Goal: Transaction & Acquisition: Purchase product/service

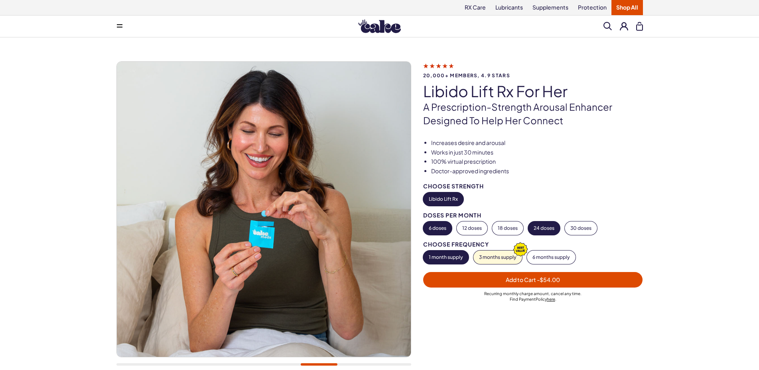
click at [549, 228] on button "24 doses" at bounding box center [544, 229] width 32 height 14
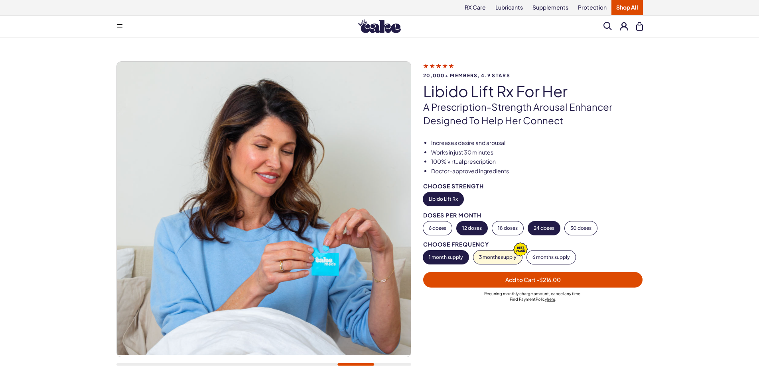
click at [465, 230] on button "12 doses" at bounding box center [471, 229] width 31 height 14
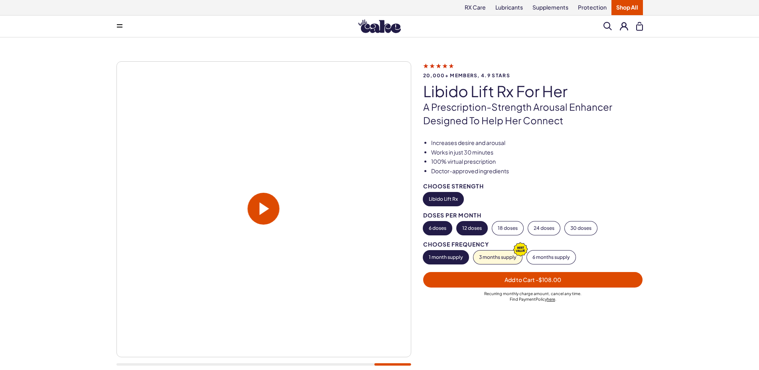
click at [440, 230] on button "6 doses" at bounding box center [437, 229] width 29 height 14
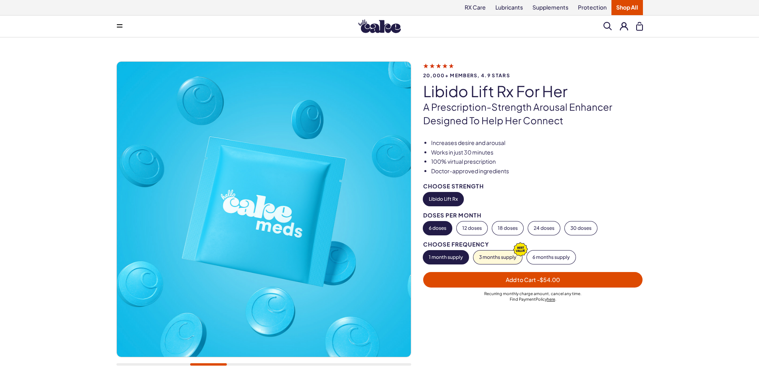
click at [482, 281] on span "Add to Cart - $54.00" at bounding box center [533, 279] width 210 height 9
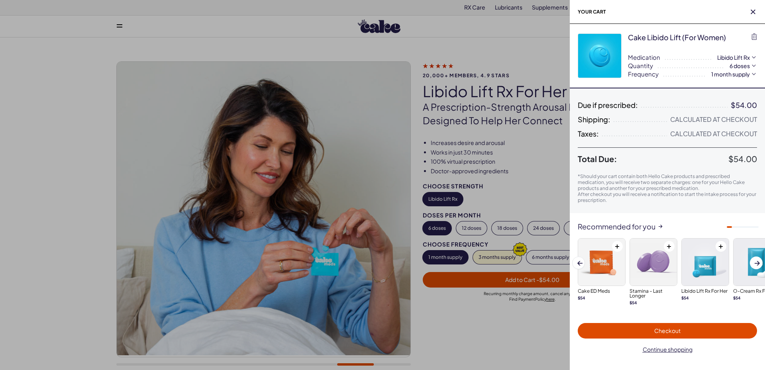
click at [667, 330] on span "Checkout" at bounding box center [668, 330] width 26 height 7
